Goal: Ask a question: Ask a question

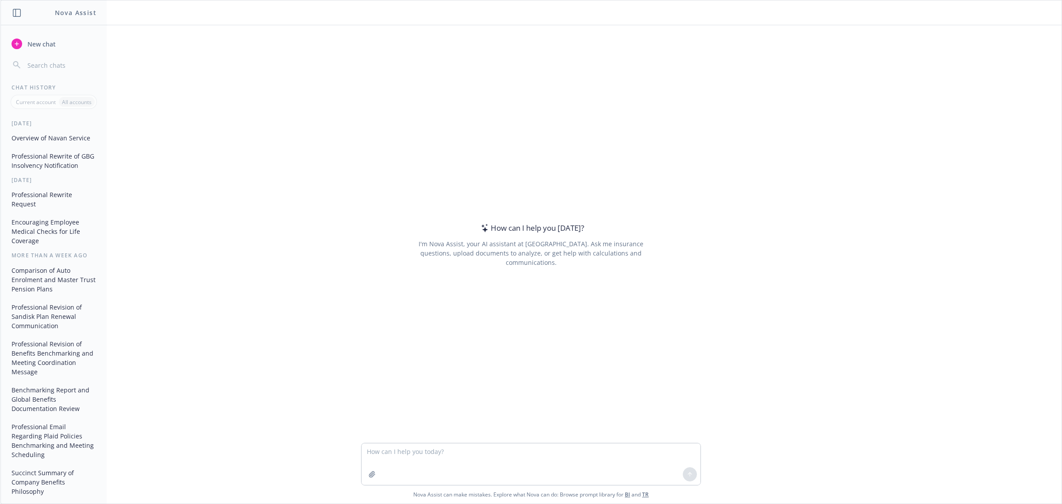
click at [452, 457] on textarea at bounding box center [531, 464] width 339 height 42
type textarea "Translate to English: ¡Bienvenida! 🙌🏼 Me alegra que formes parte de esta comuni…"
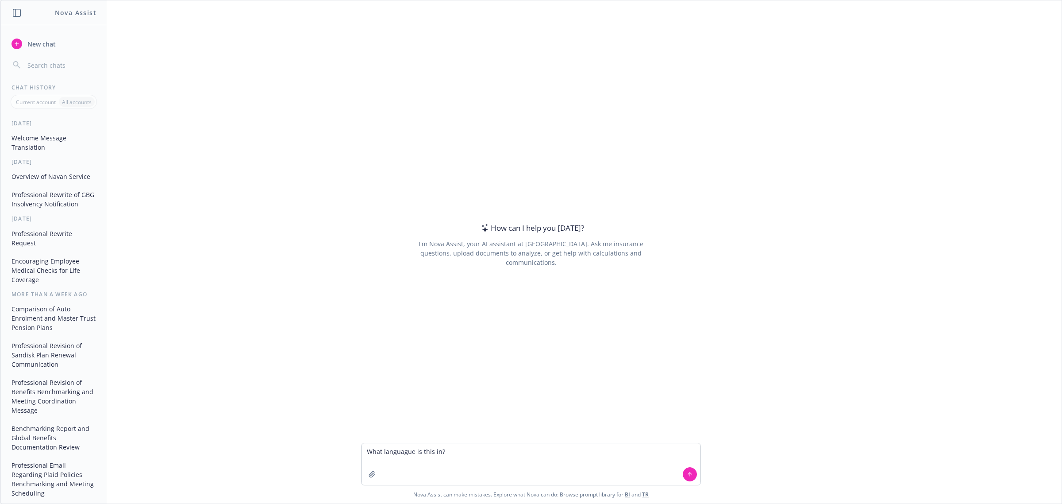
drag, startPoint x: 413, startPoint y: 446, endPoint x: 383, endPoint y: 450, distance: 29.5
click at [458, 453] on textarea "What language is this in?" at bounding box center [531, 464] width 339 height 42
type textarea "What language is this in?¡[PERSON_NAME]! 🙌🏼 Me alegra que formes parte de esta …"
